Goal: Transaction & Acquisition: Purchase product/service

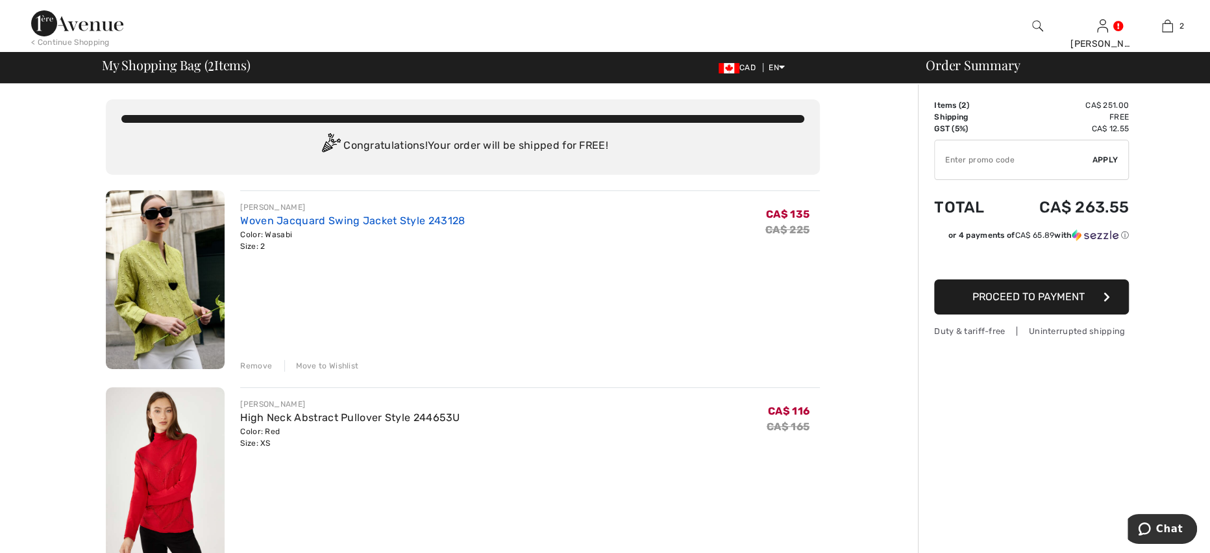
click at [412, 219] on link "Woven Jacquard Swing Jacket Style 243128" at bounding box center [352, 220] width 225 height 12
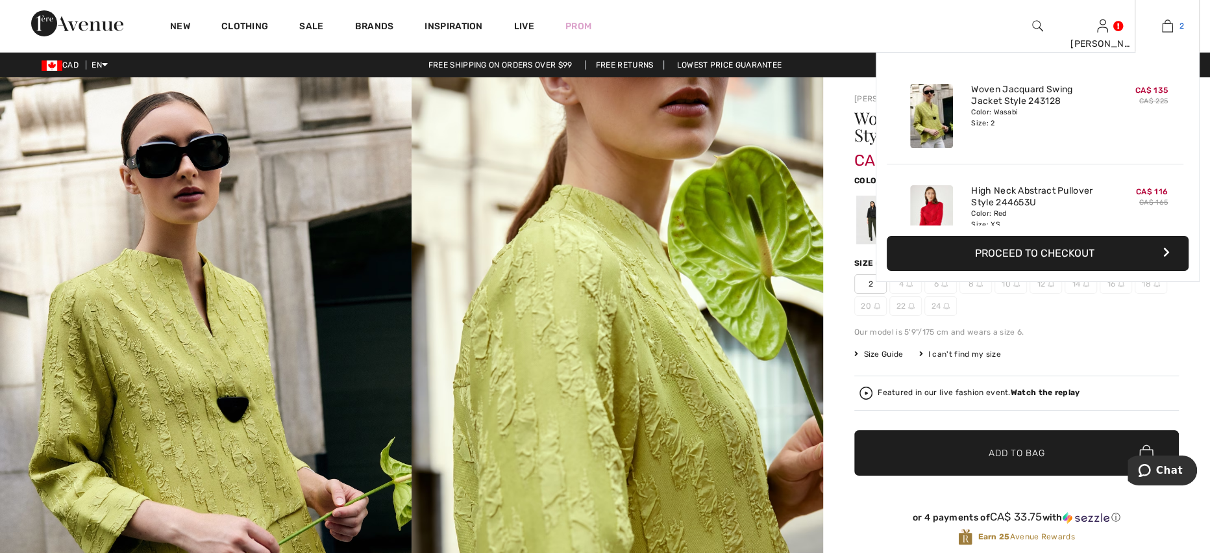
click at [1167, 27] on img at bounding box center [1167, 26] width 11 height 16
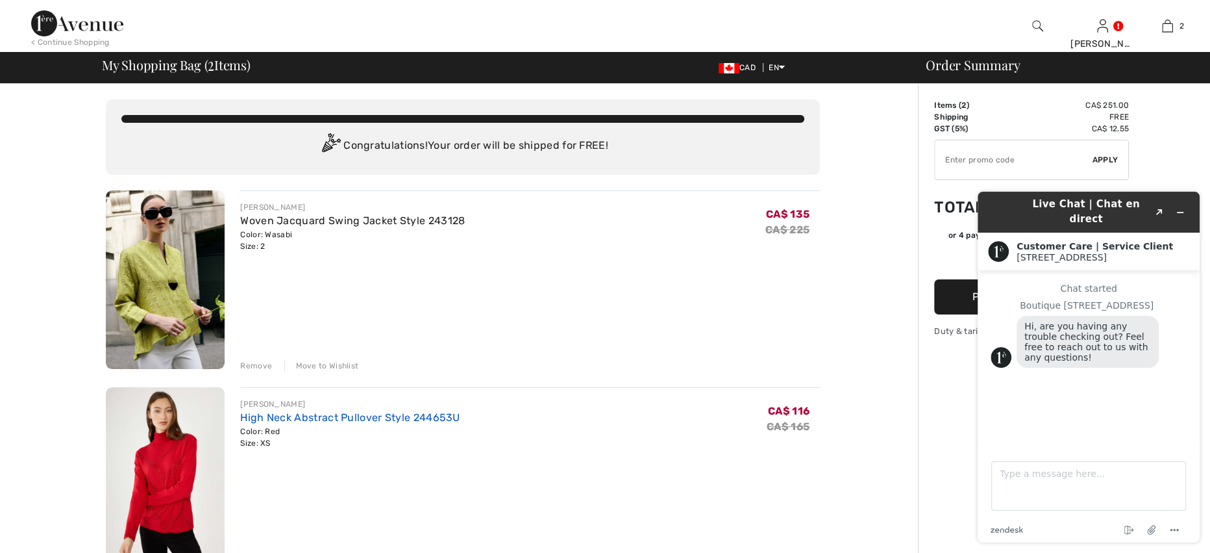
click at [329, 417] on link "High Neck Abstract Pullover Style 244653U" at bounding box center [349, 417] width 219 height 12
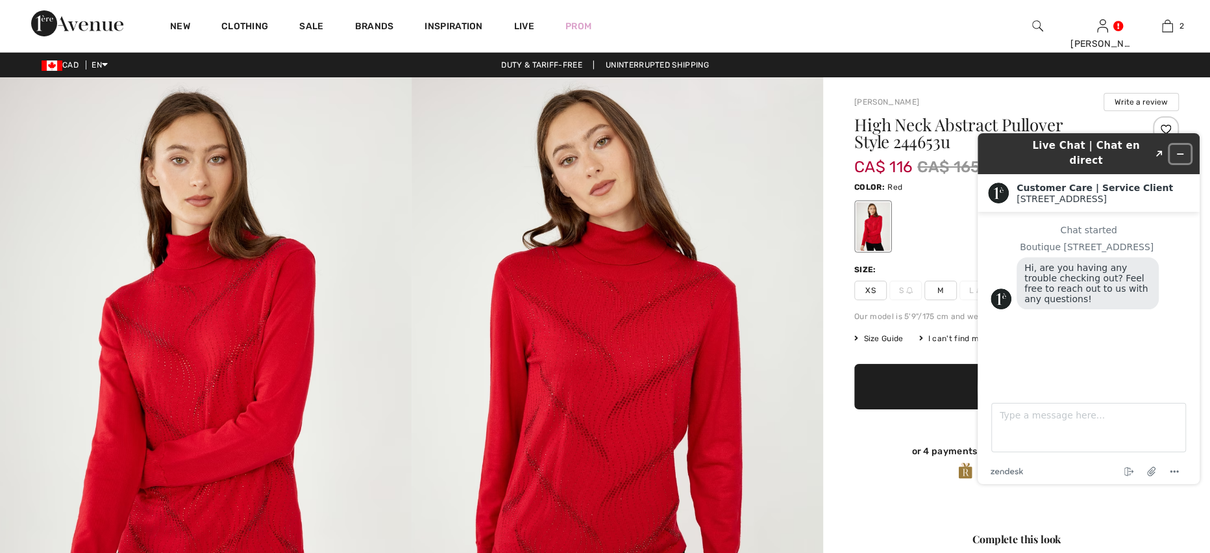
click at [1184, 151] on icon "Minimize widget" at bounding box center [1180, 153] width 9 height 9
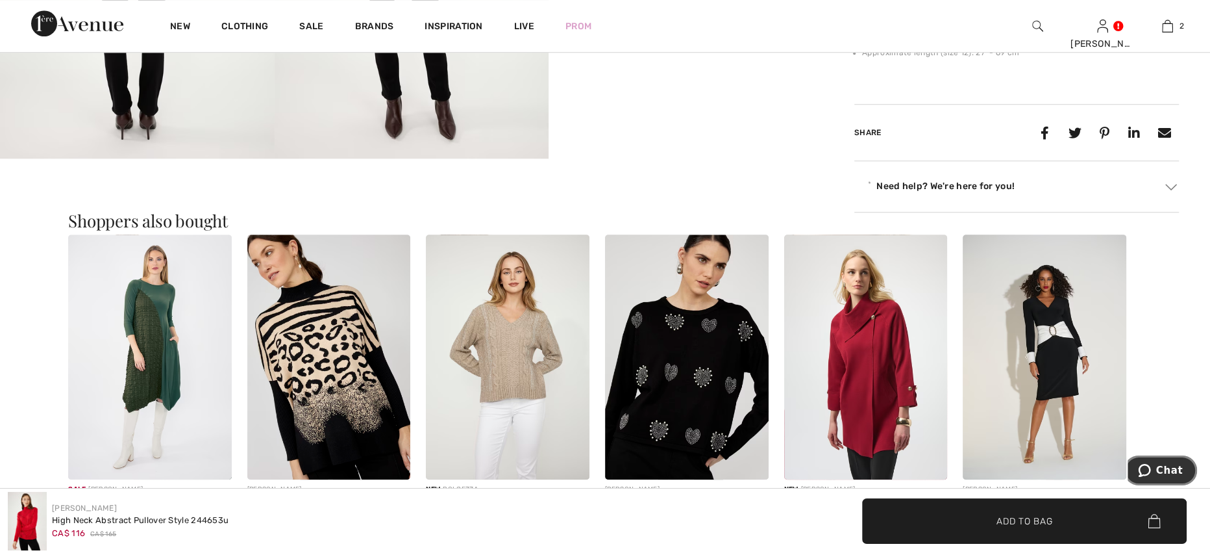
scroll to position [952, 0]
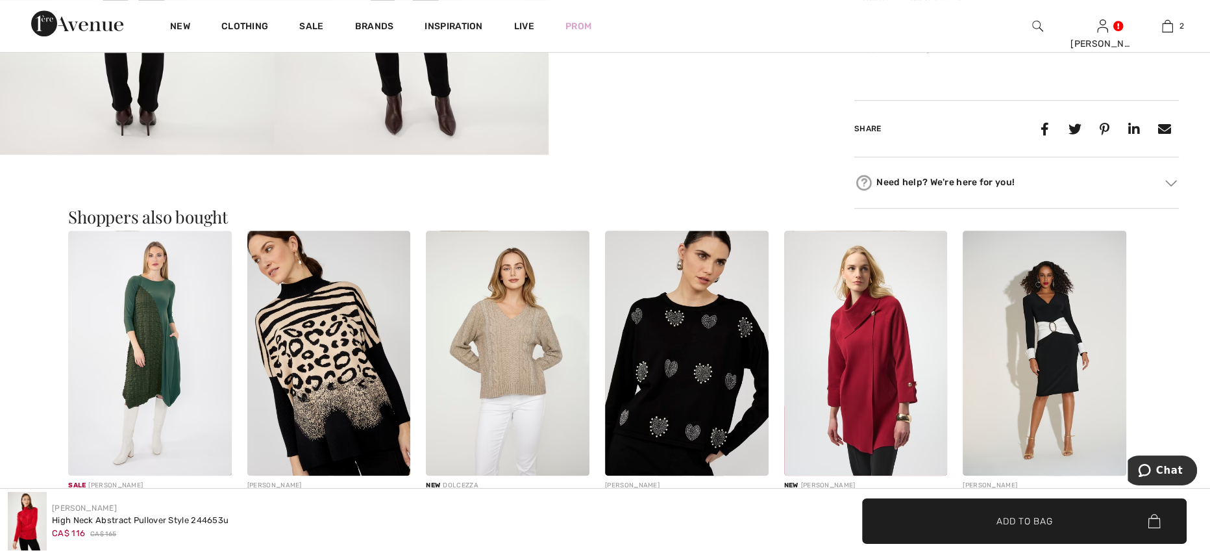
click at [680, 316] on img at bounding box center [687, 352] width 164 height 245
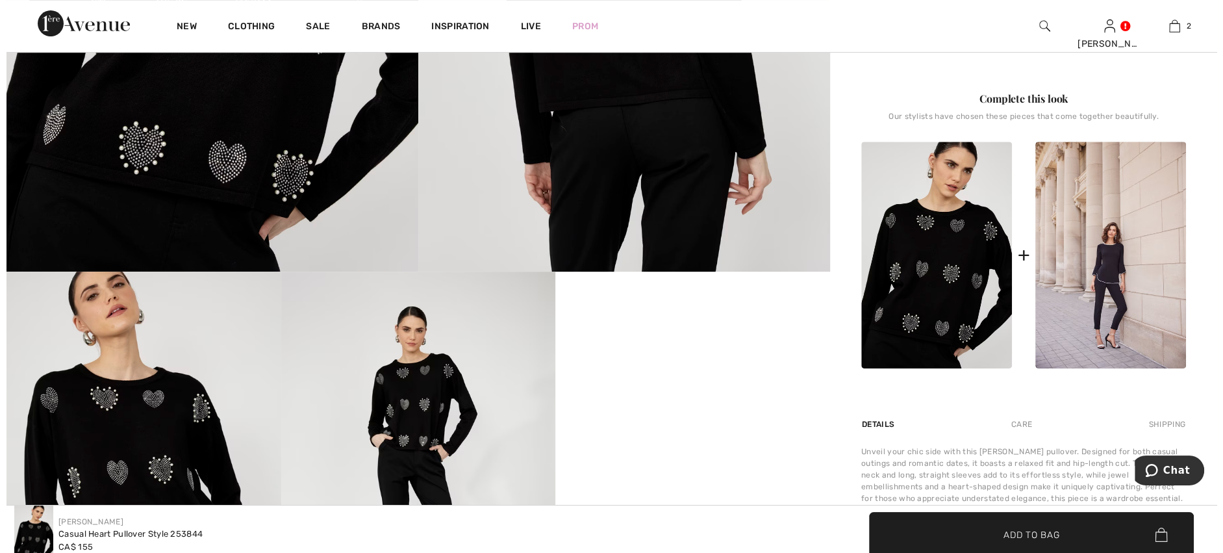
scroll to position [519, 0]
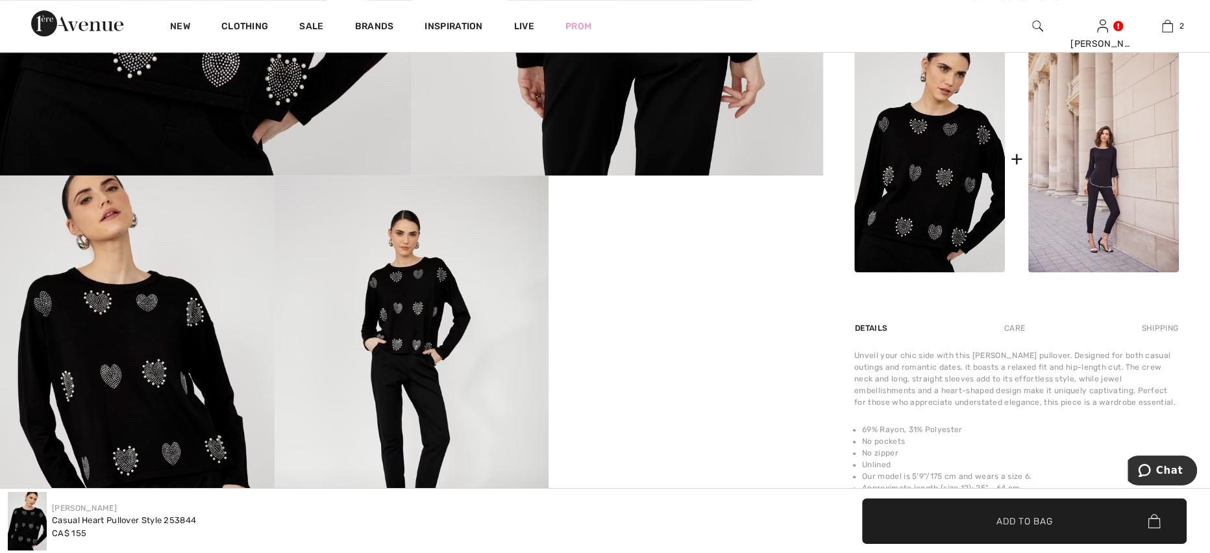
click at [739, 312] on video "Your browser does not support the video tag." at bounding box center [686, 243] width 275 height 137
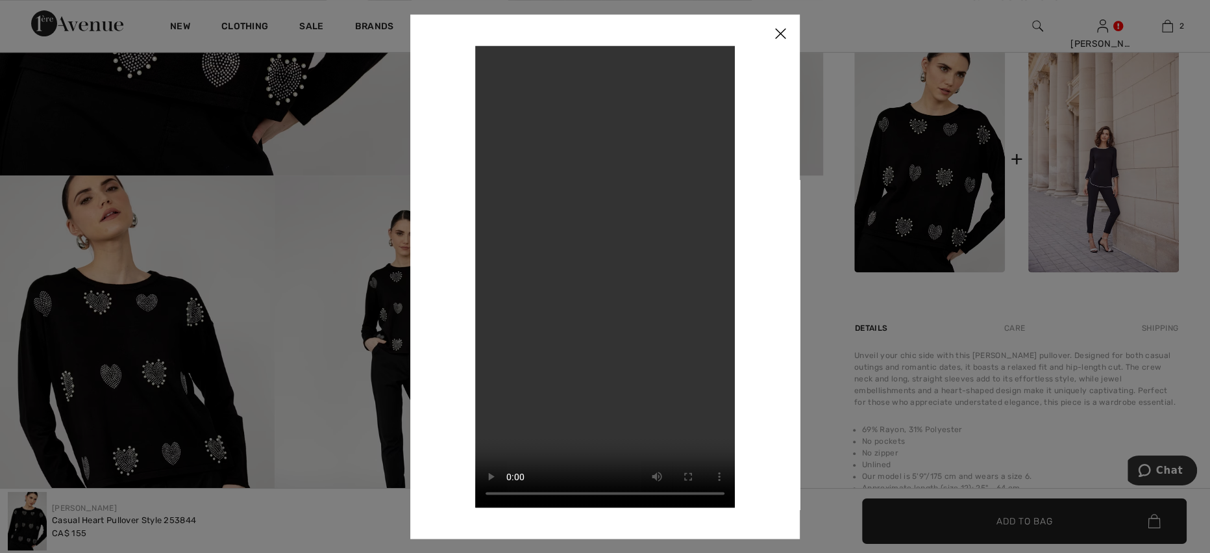
click at [780, 29] on img at bounding box center [780, 34] width 39 height 40
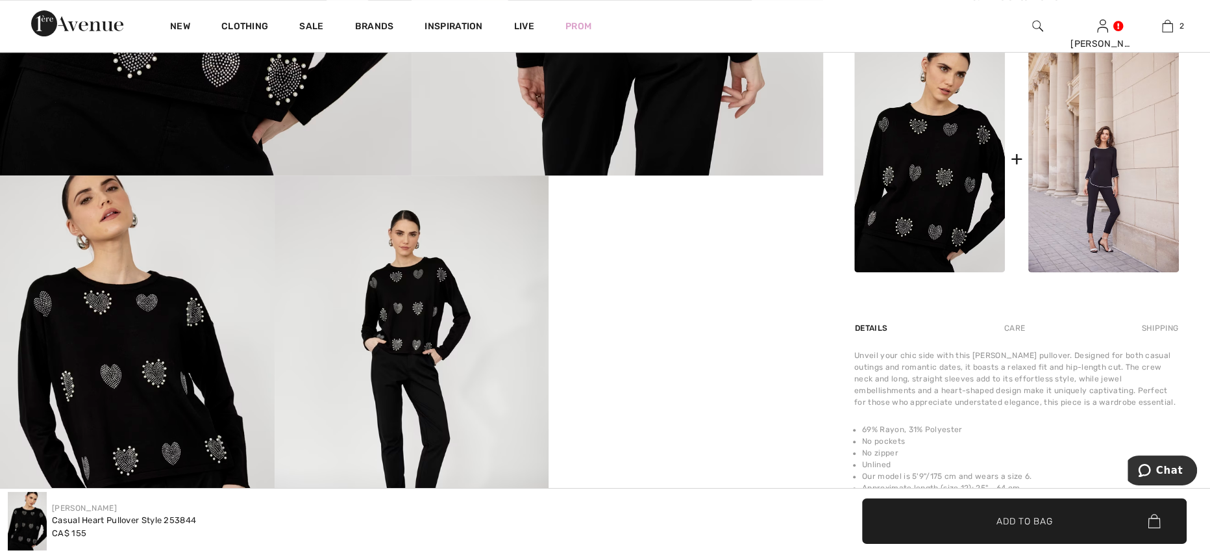
click at [398, 336] on img at bounding box center [412, 381] width 275 height 412
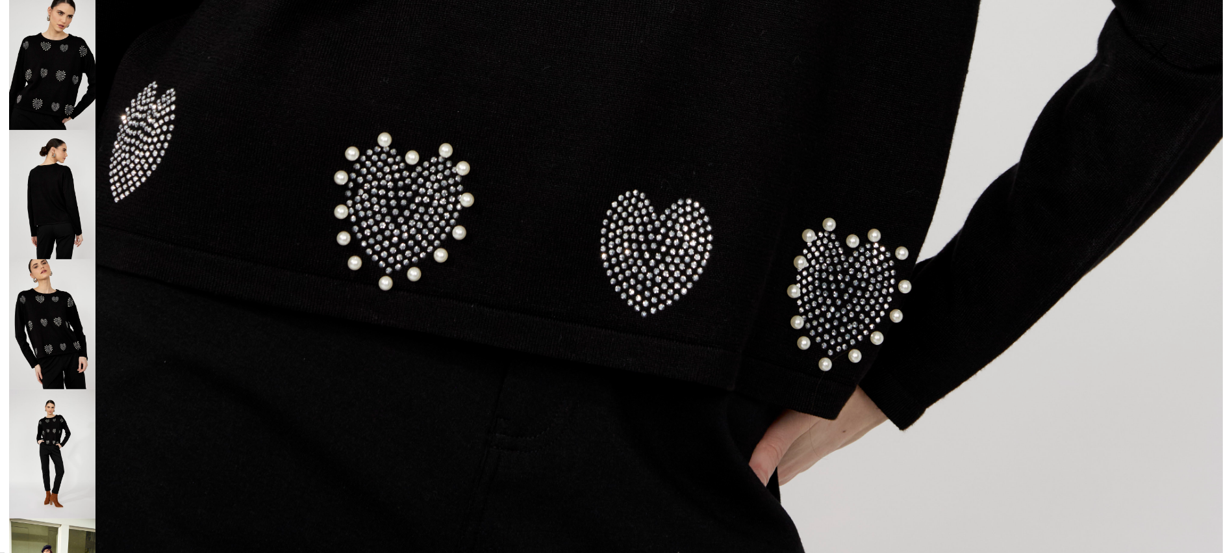
scroll to position [1263, 0]
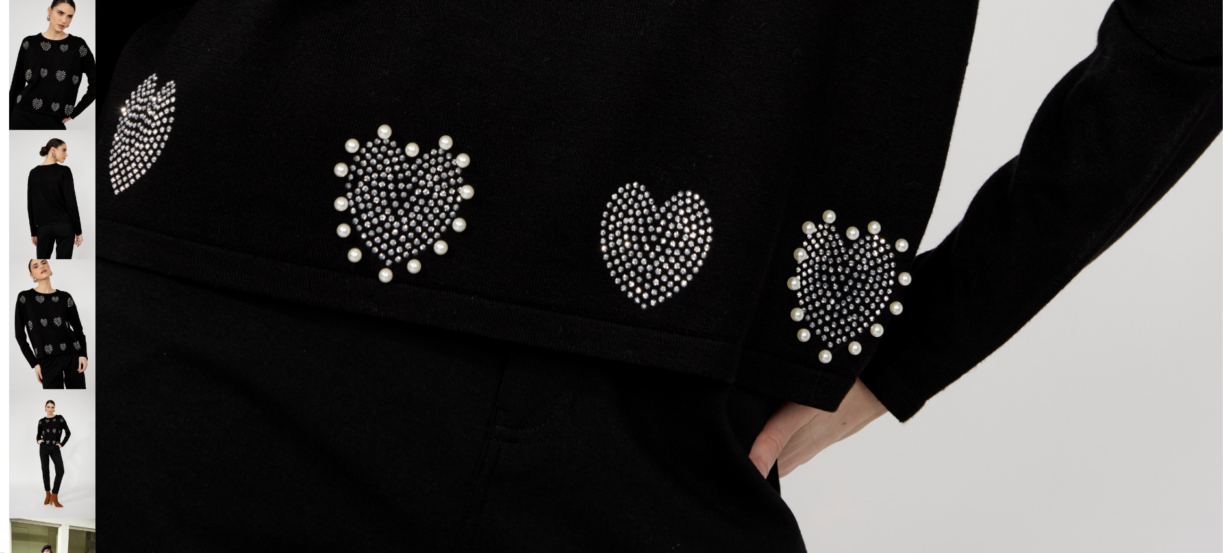
click at [67, 306] on img at bounding box center [52, 324] width 86 height 130
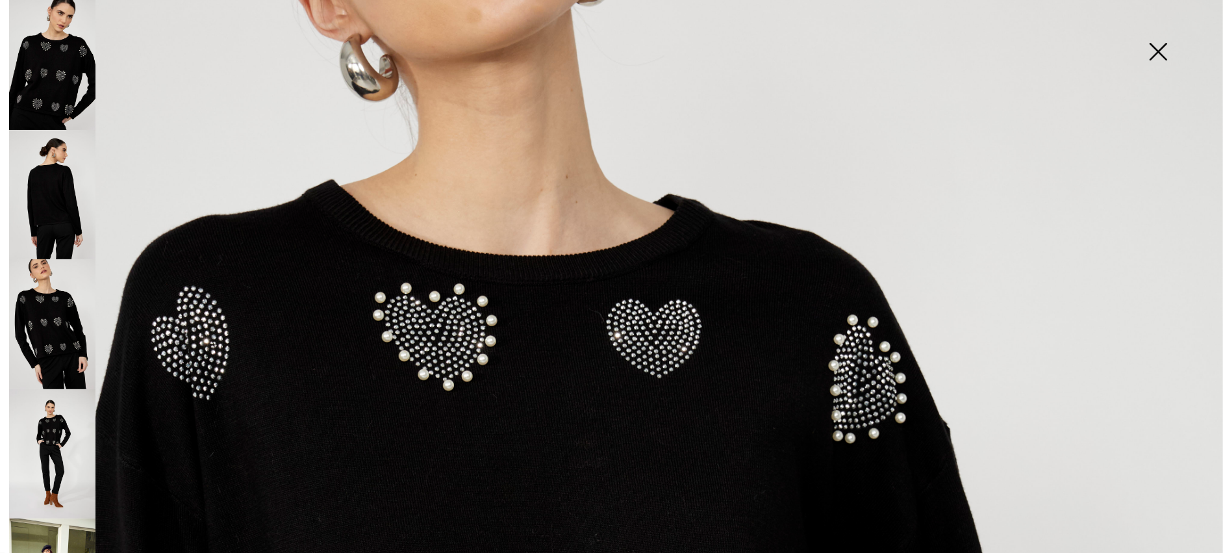
scroll to position [224, 0]
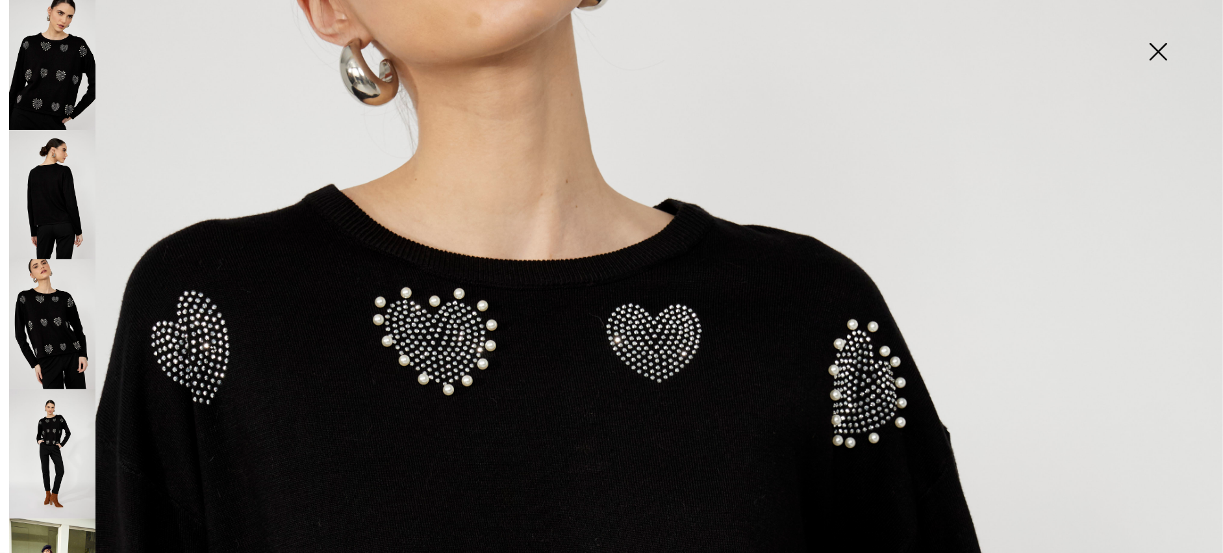
click at [73, 74] on img at bounding box center [52, 65] width 86 height 130
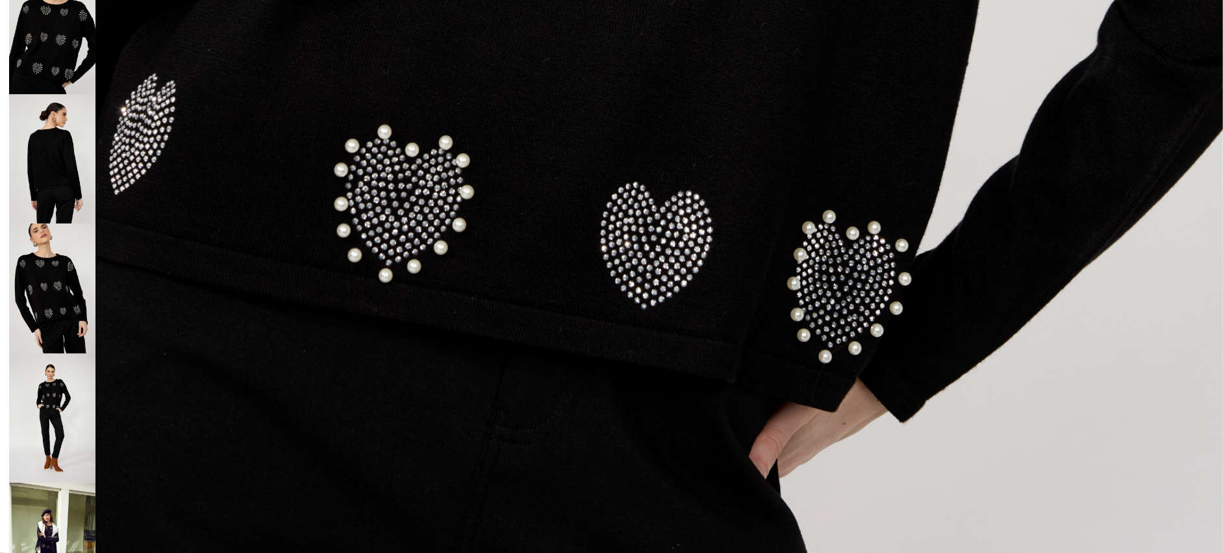
scroll to position [71, 0]
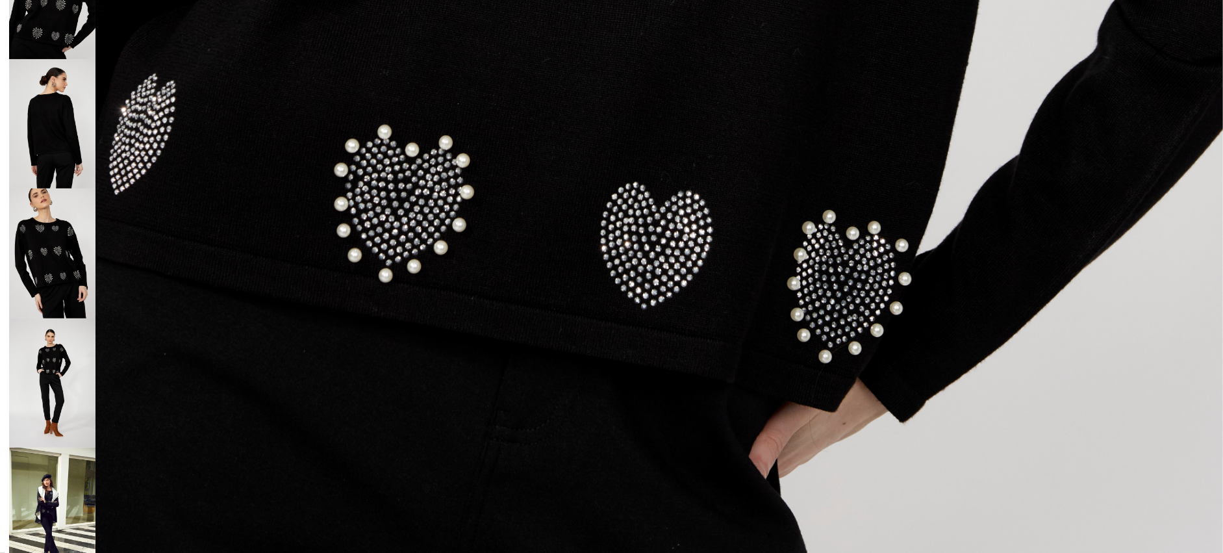
click at [57, 260] on img at bounding box center [52, 253] width 86 height 130
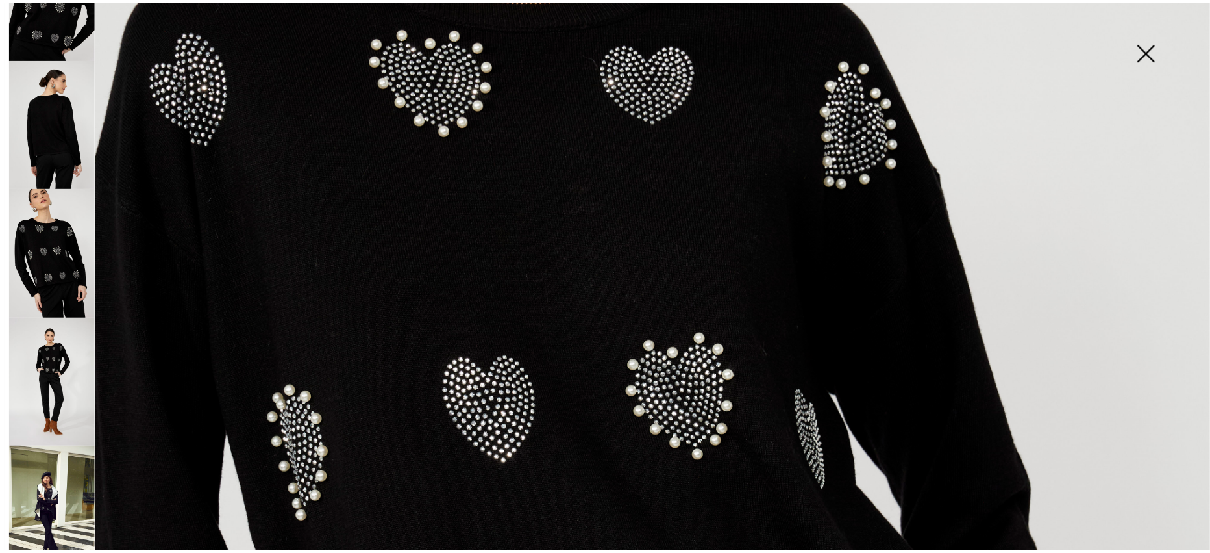
scroll to position [137, 0]
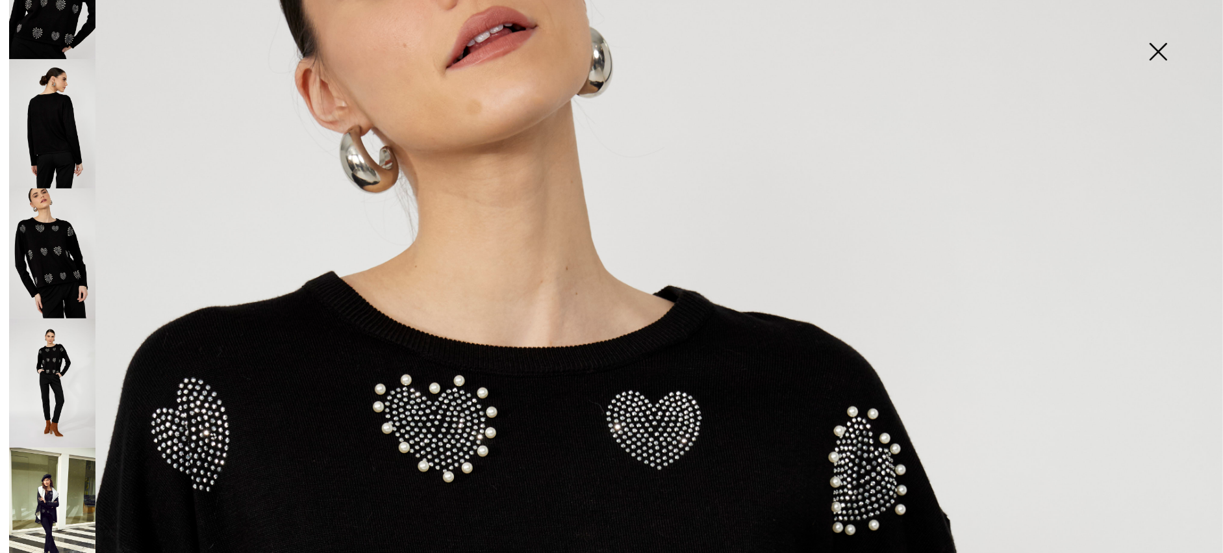
click at [73, 245] on img at bounding box center [52, 253] width 86 height 130
click at [1156, 52] on img at bounding box center [1157, 52] width 65 height 67
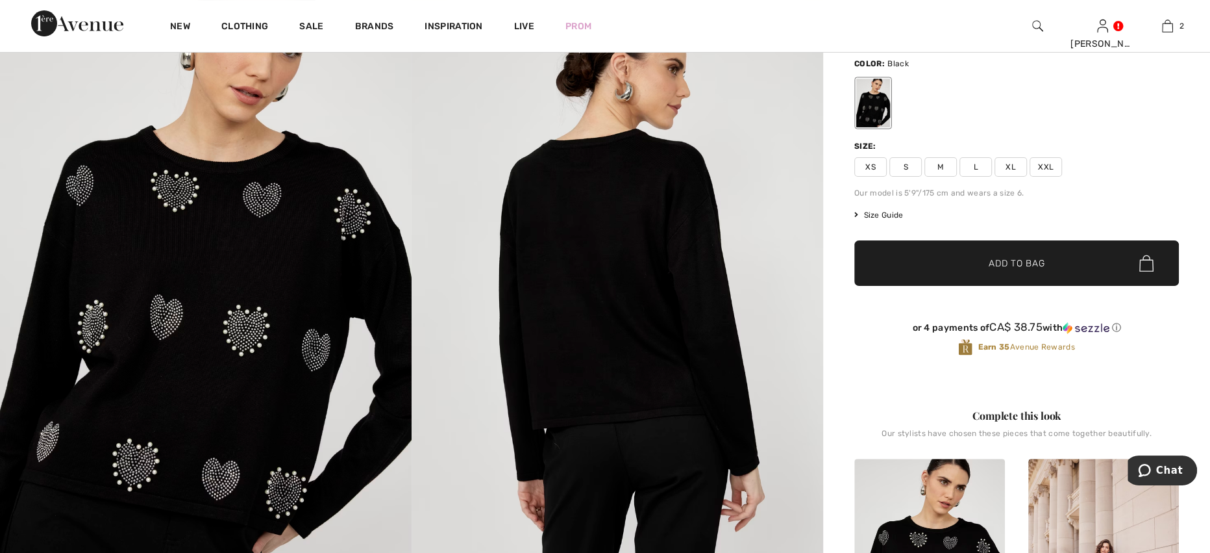
scroll to position [86, 0]
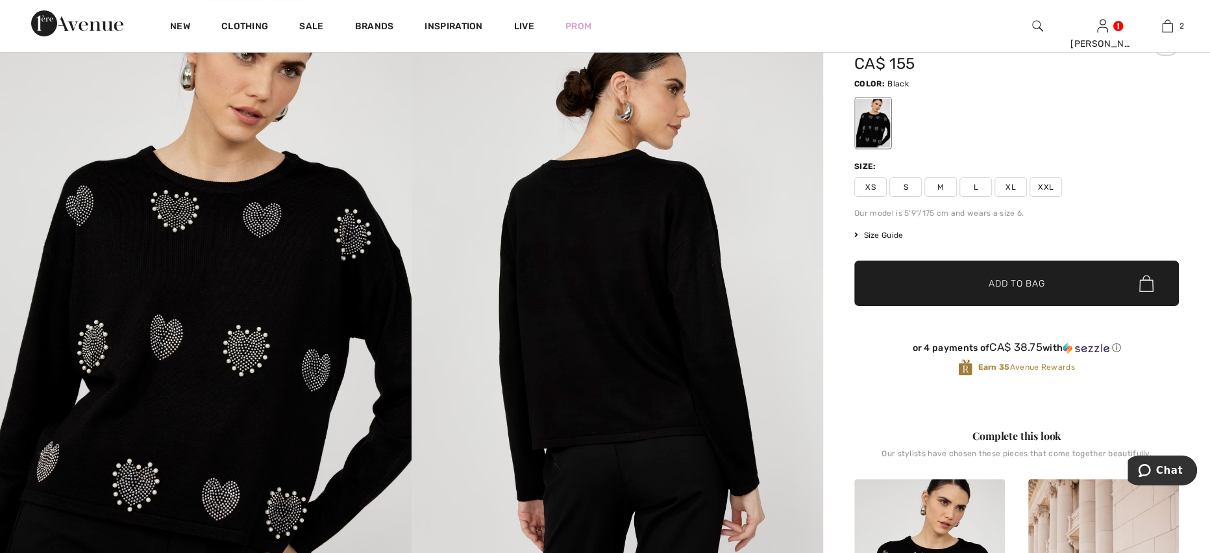
click at [875, 179] on span "XS" at bounding box center [870, 186] width 32 height 19
click at [1016, 284] on span "Add to Bag" at bounding box center [1017, 284] width 56 height 14
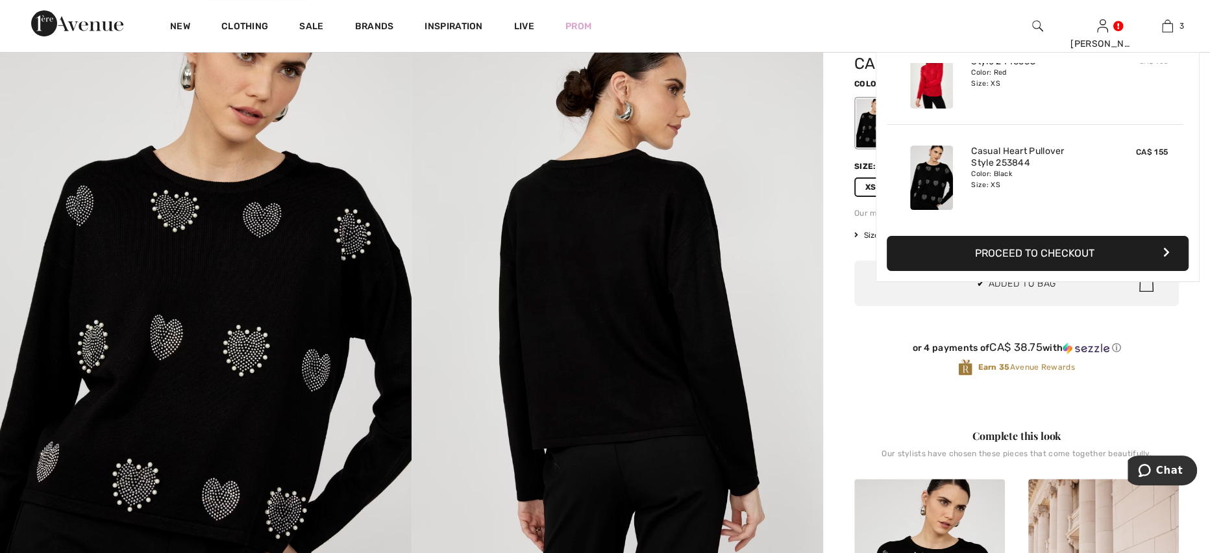
scroll to position [0, 0]
click at [1106, 260] on button "Proceed to Checkout" at bounding box center [1038, 253] width 302 height 35
